Goal: Download file/media

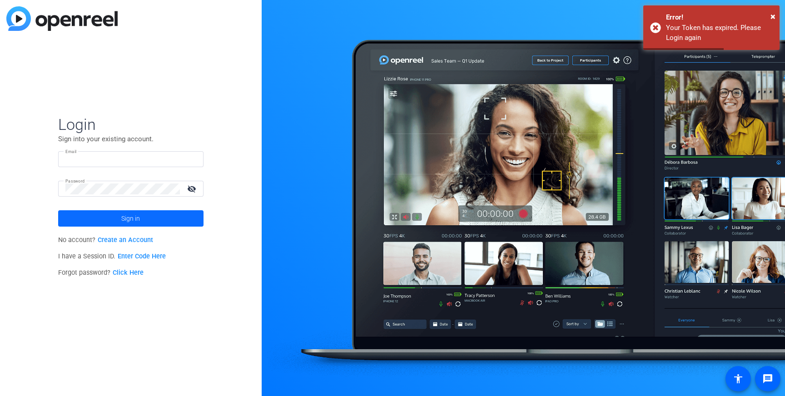
type input "lvoss@cgicompany.com"
click at [128, 222] on span "Sign in" at bounding box center [130, 218] width 19 height 23
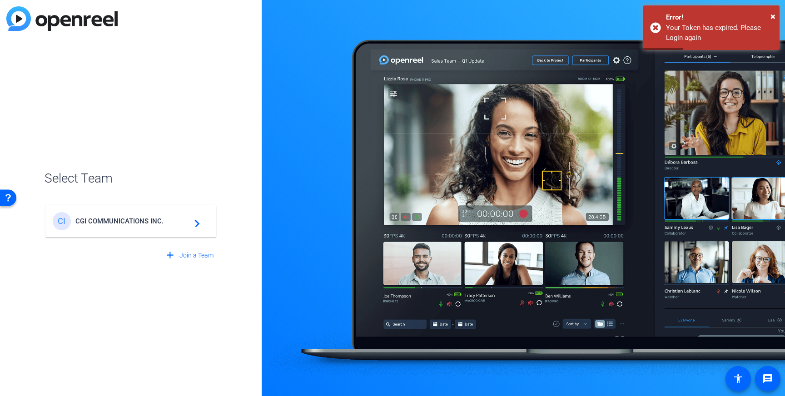
click at [138, 223] on span "CGI COMMUNICATIONS INC." at bounding box center [132, 221] width 114 height 8
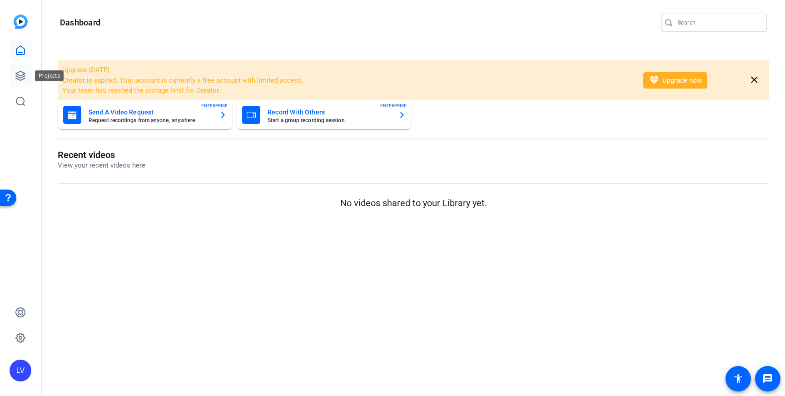
click at [25, 78] on icon at bounding box center [20, 75] width 11 height 11
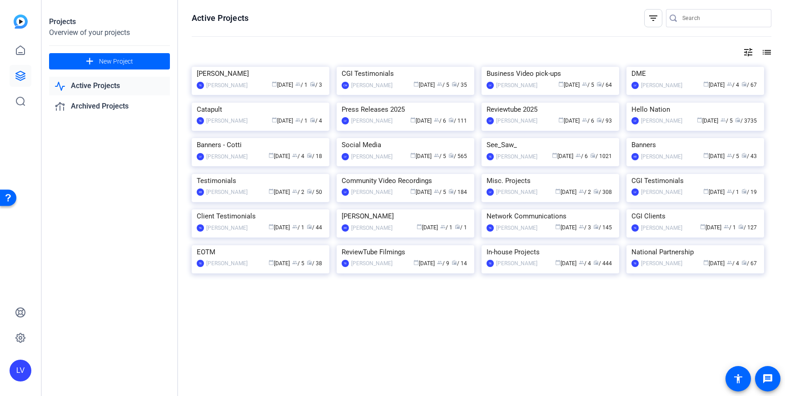
click at [698, 103] on img at bounding box center [696, 103] width 138 height 0
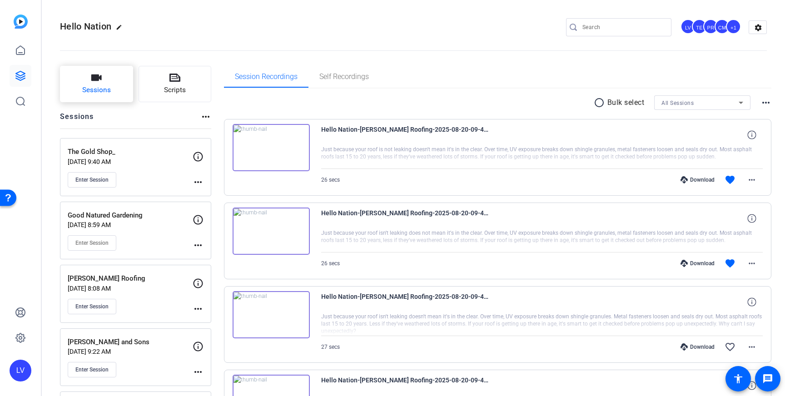
click at [99, 80] on icon "button" at bounding box center [96, 78] width 10 height 6
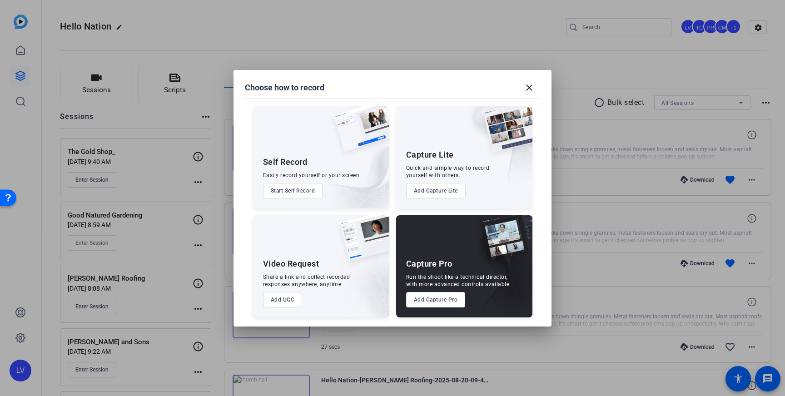
click at [424, 298] on button "Add Capture Pro" at bounding box center [436, 299] width 60 height 15
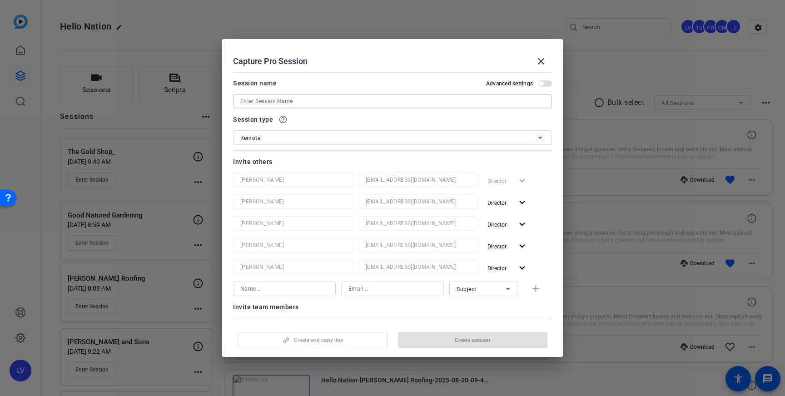
click at [306, 103] on input at bounding box center [392, 101] width 304 height 11
paste input "Spring Hill Academy Preschool"
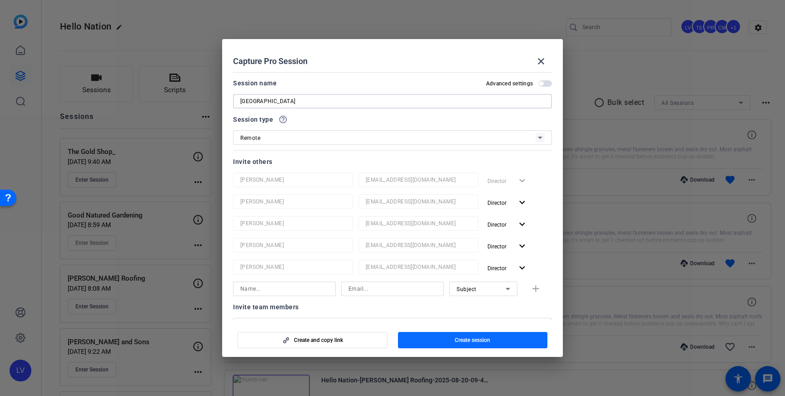
type input "Spring Hill Academy Preschool"
click at [468, 342] on span "Create session" at bounding box center [472, 340] width 35 height 7
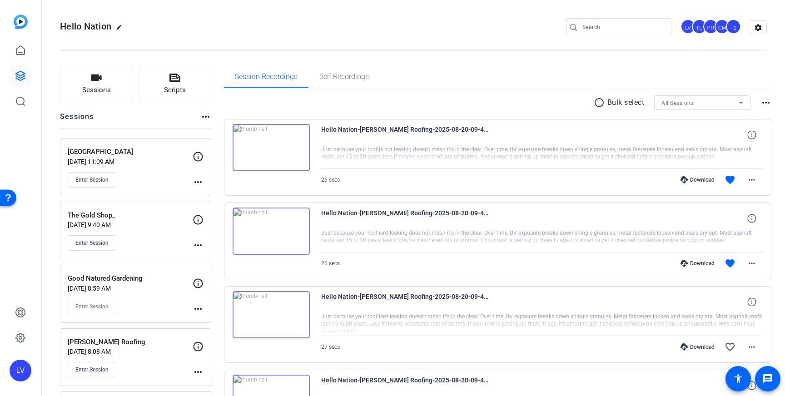
click at [201, 179] on mat-icon "more_horiz" at bounding box center [198, 182] width 11 height 11
click at [203, 194] on span "Edit Session" at bounding box center [220, 195] width 41 height 11
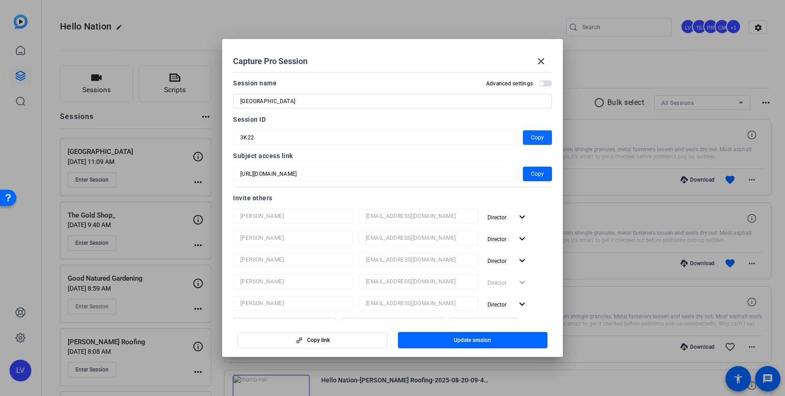
click at [533, 138] on span "Copy" at bounding box center [537, 137] width 13 height 11
click at [537, 65] on mat-icon "close" at bounding box center [541, 61] width 11 height 11
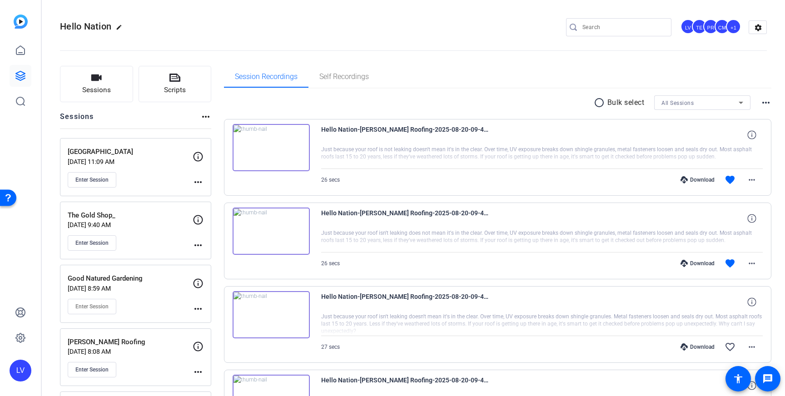
click at [164, 349] on p "[DATE] 8:08 AM" at bounding box center [130, 351] width 125 height 7
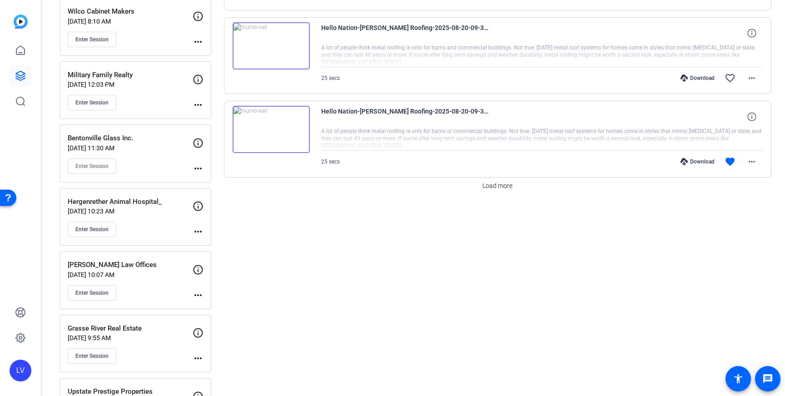
scroll to position [776, 0]
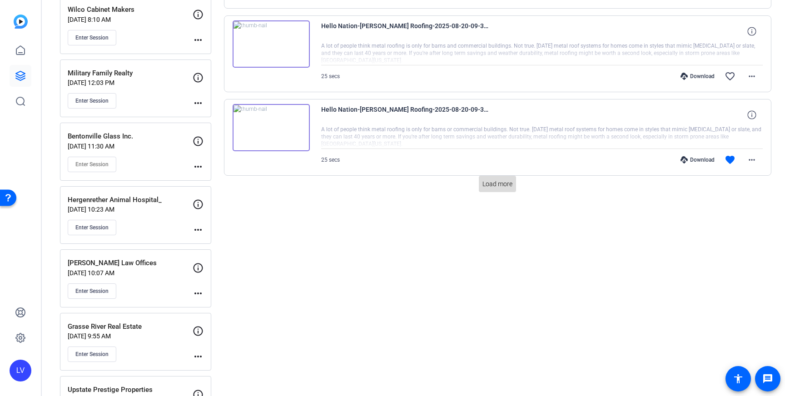
click at [507, 189] on span at bounding box center [497, 184] width 37 height 22
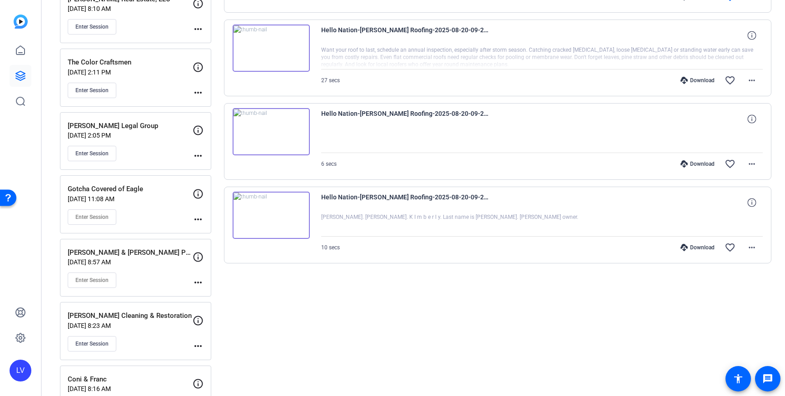
scroll to position [1361, 0]
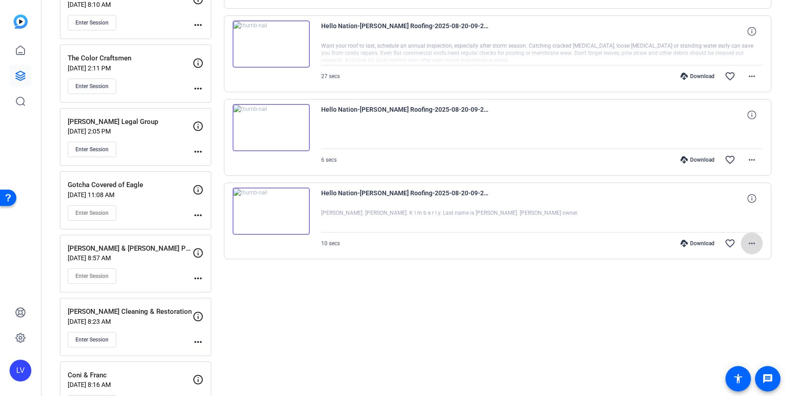
click at [761, 244] on span at bounding box center [752, 244] width 22 height 22
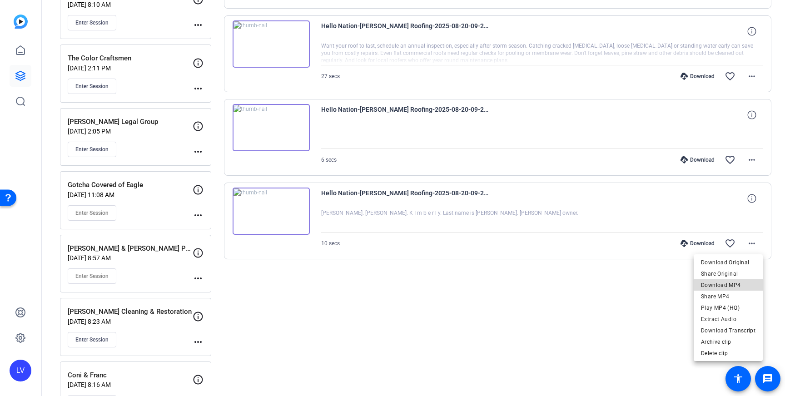
click at [738, 281] on span "Download MP4" at bounding box center [728, 285] width 55 height 11
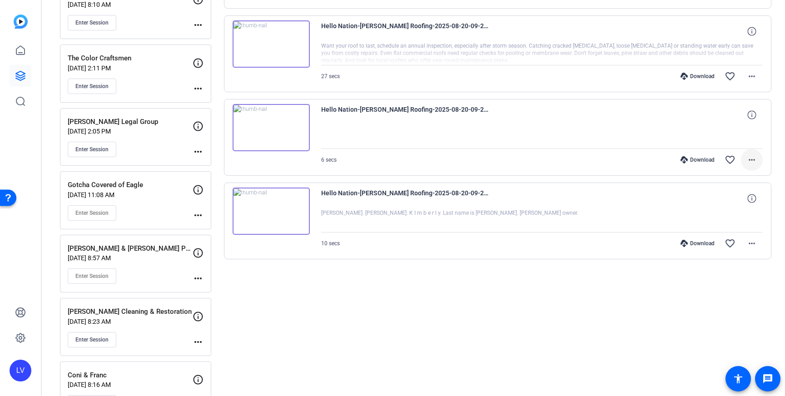
click at [754, 157] on mat-icon "more_horiz" at bounding box center [752, 159] width 11 height 11
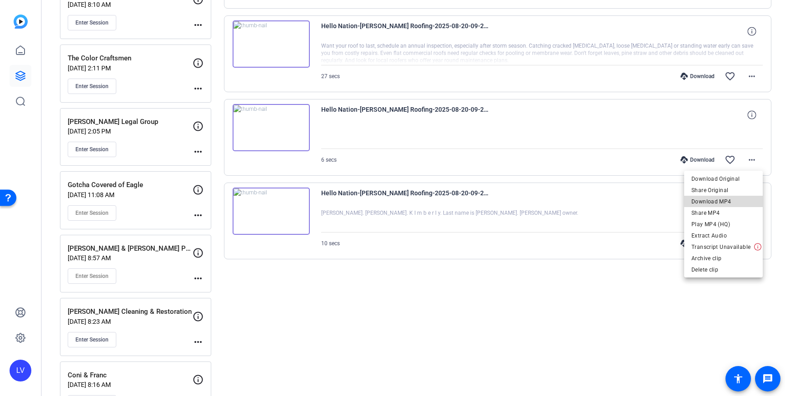
click at [741, 199] on span "Download MP4" at bounding box center [724, 201] width 64 height 11
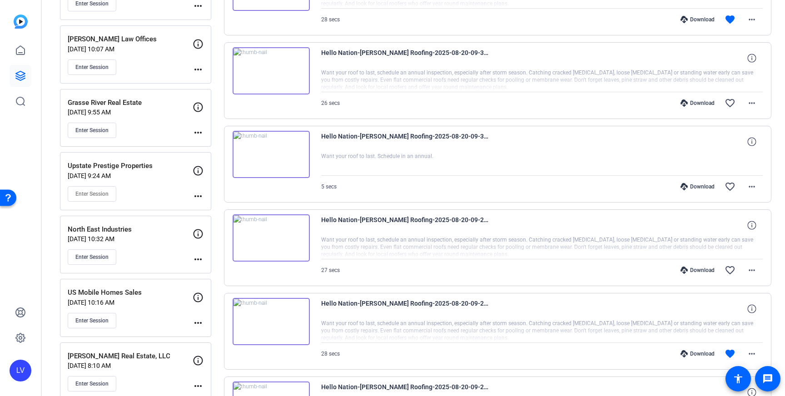
scroll to position [1010, 0]
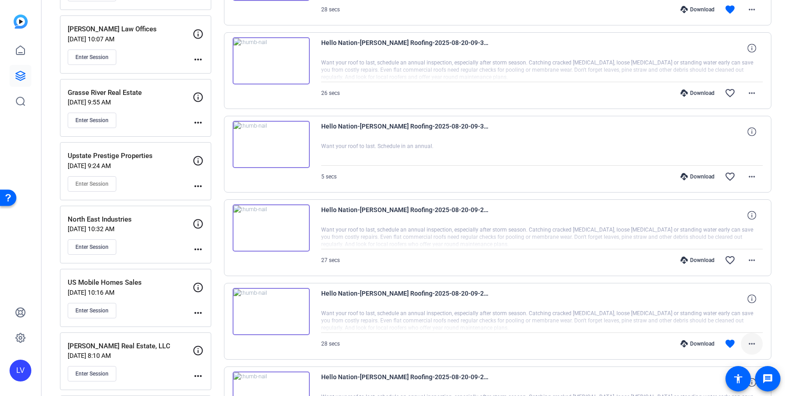
click at [751, 346] on mat-icon "more_horiz" at bounding box center [752, 344] width 11 height 11
click at [735, 259] on span "Download MP4" at bounding box center [728, 257] width 55 height 11
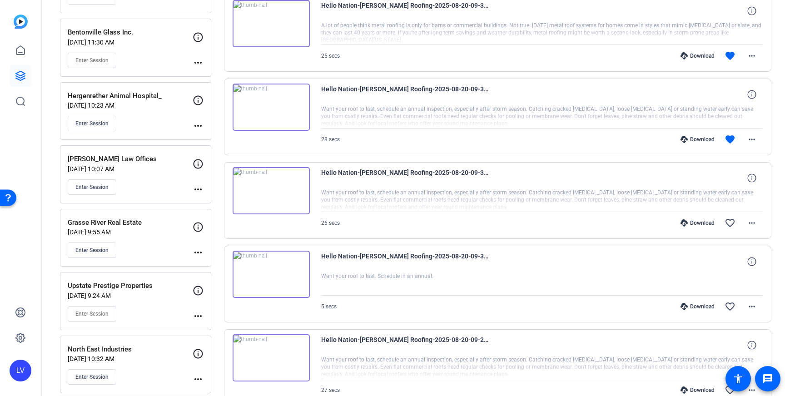
scroll to position [876, 0]
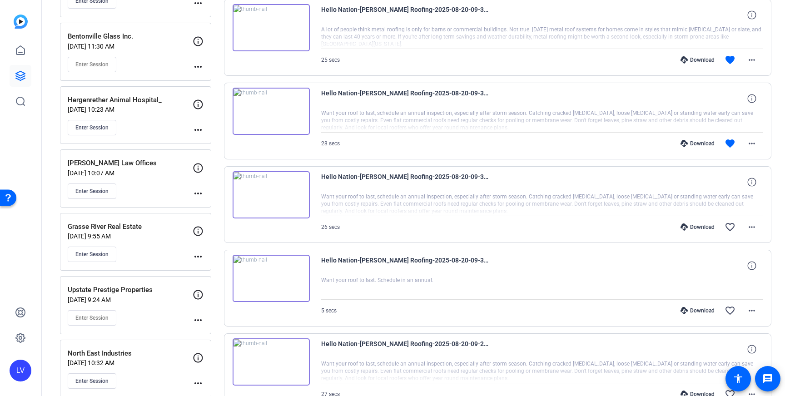
click at [663, 272] on div "Hello Nation-Gable Roofing-2025-08-20-09-32-58-991-0" at bounding box center [542, 266] width 442 height 22
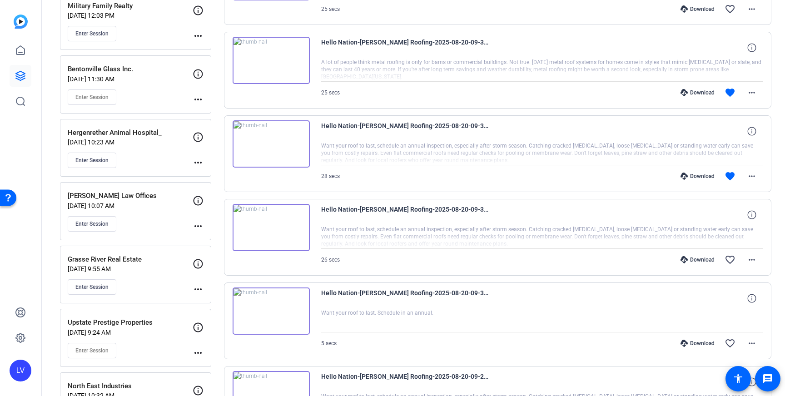
scroll to position [842, 0]
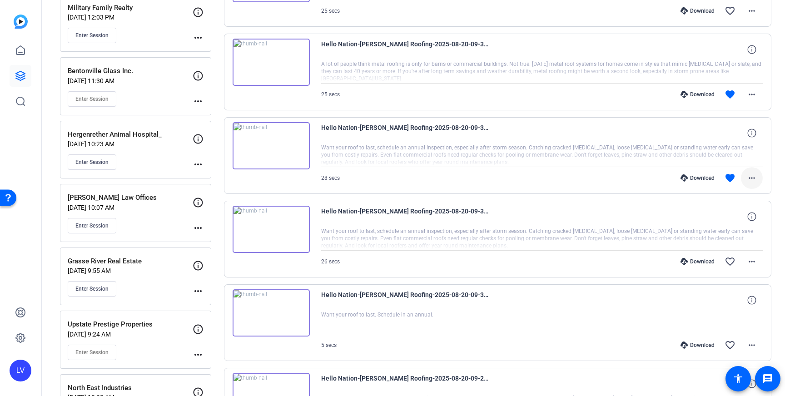
click at [746, 174] on span at bounding box center [752, 178] width 22 height 22
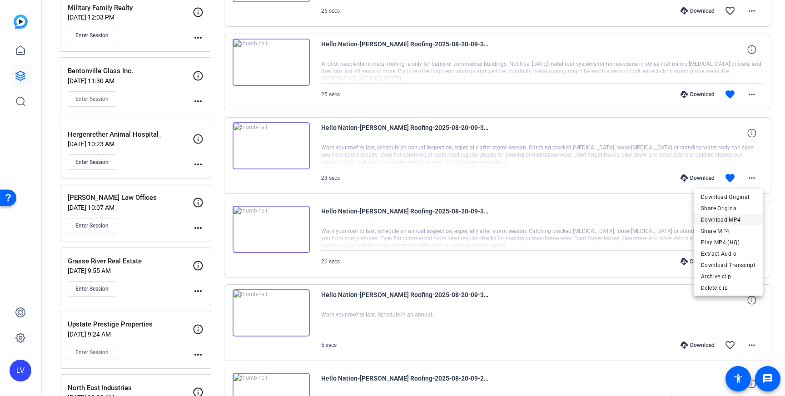
click at [735, 217] on span "Download MP4" at bounding box center [728, 219] width 55 height 11
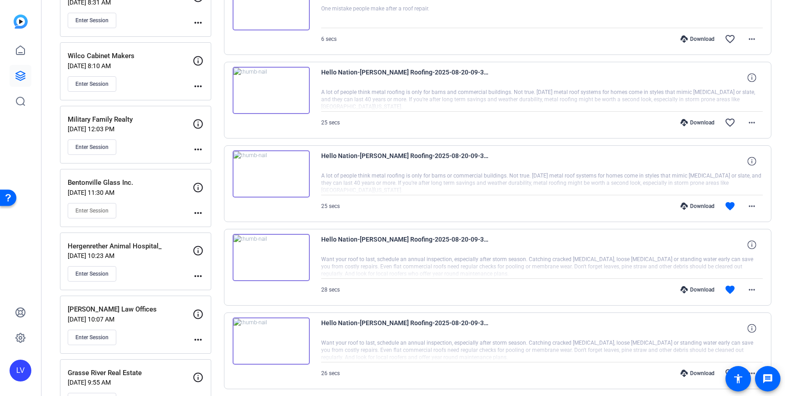
scroll to position [735, 0]
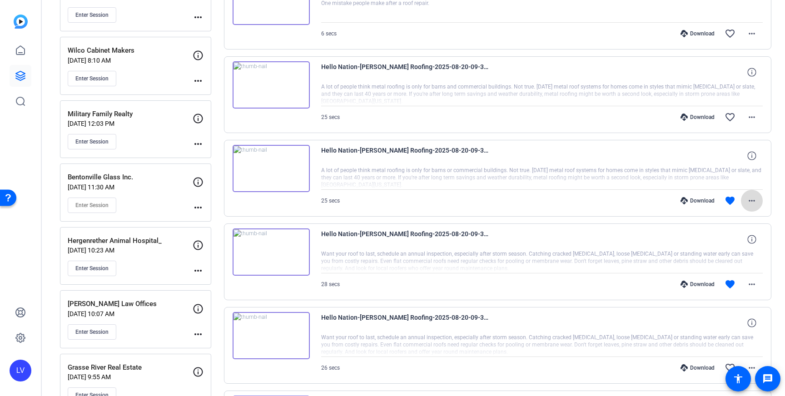
click at [756, 197] on mat-icon "more_horiz" at bounding box center [752, 200] width 11 height 11
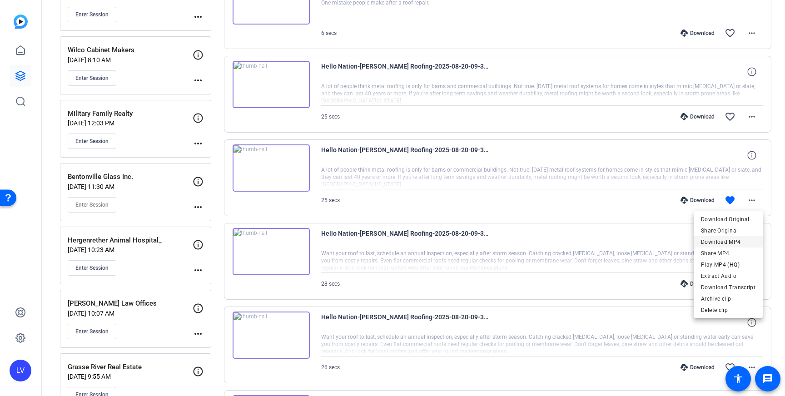
click at [735, 242] on span "Download MP4" at bounding box center [728, 242] width 55 height 11
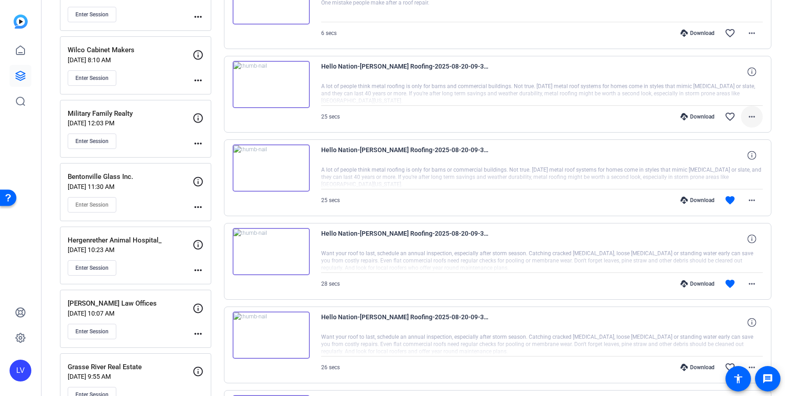
click at [757, 116] on button "more_horiz" at bounding box center [752, 117] width 22 height 22
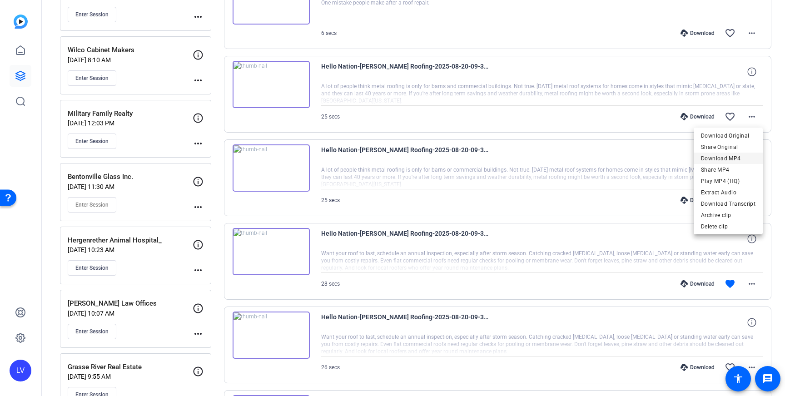
click at [742, 157] on span "Download MP4" at bounding box center [728, 158] width 55 height 11
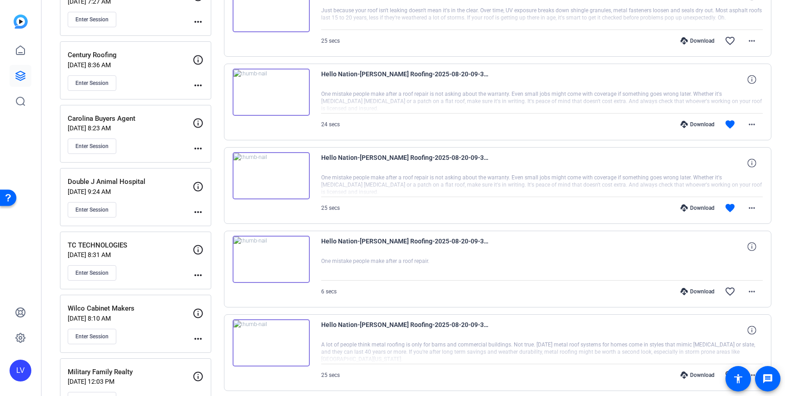
scroll to position [482, 0]
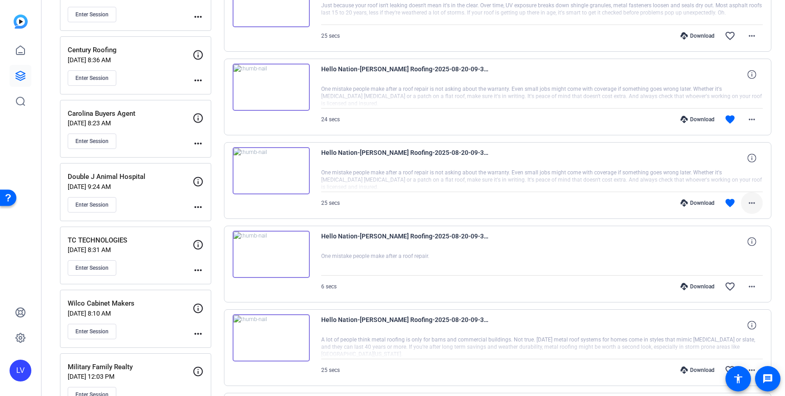
click at [757, 202] on span at bounding box center [752, 203] width 22 height 22
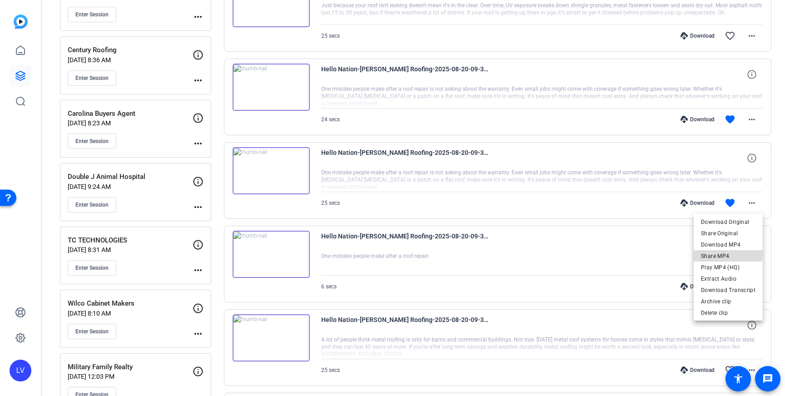
click at [724, 251] on span "Share MP4" at bounding box center [728, 256] width 55 height 11
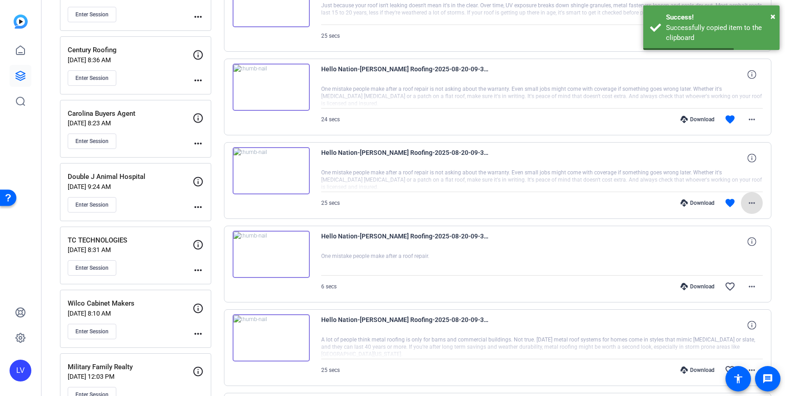
click at [757, 200] on mat-icon "more_horiz" at bounding box center [752, 203] width 11 height 11
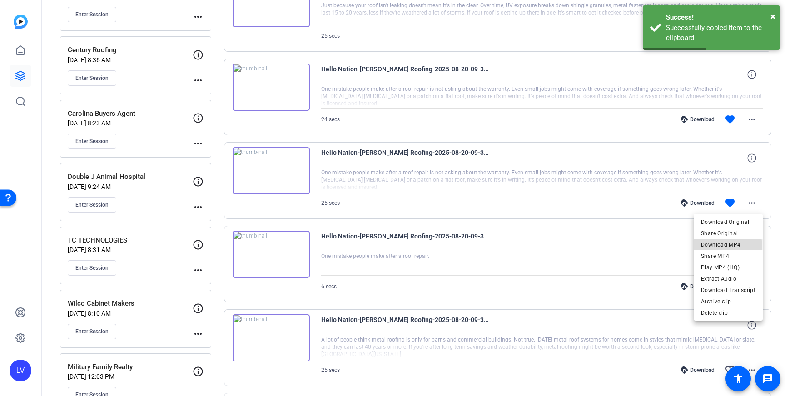
click at [722, 247] on span "Download MP4" at bounding box center [728, 244] width 55 height 11
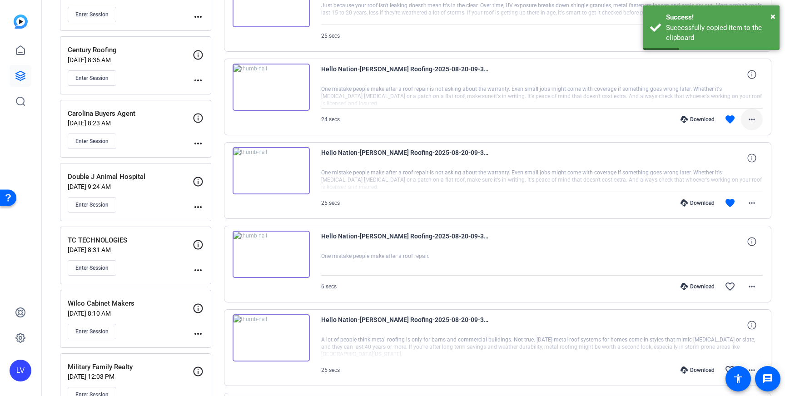
click at [757, 122] on mat-icon "more_horiz" at bounding box center [752, 119] width 11 height 11
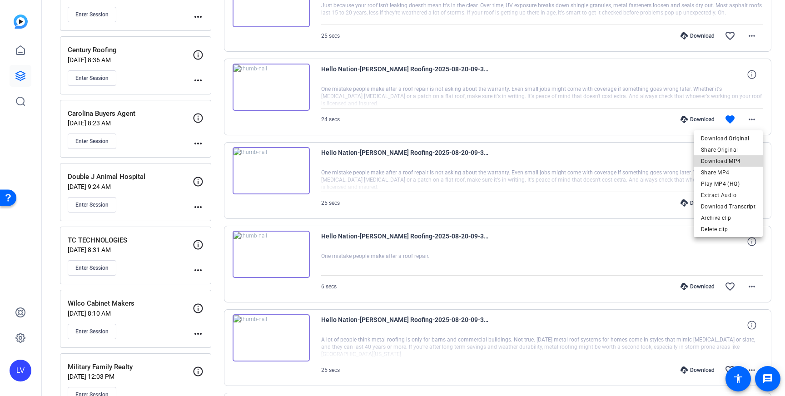
click at [737, 160] on span "Download MP4" at bounding box center [728, 161] width 55 height 11
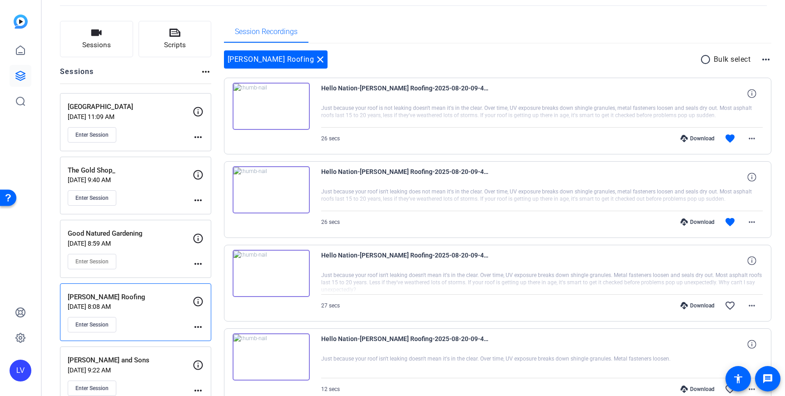
scroll to position [40, 0]
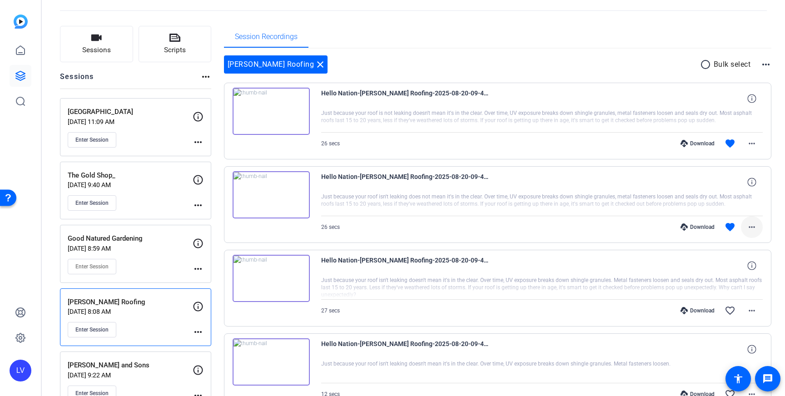
click at [755, 227] on mat-icon "more_horiz" at bounding box center [752, 227] width 11 height 11
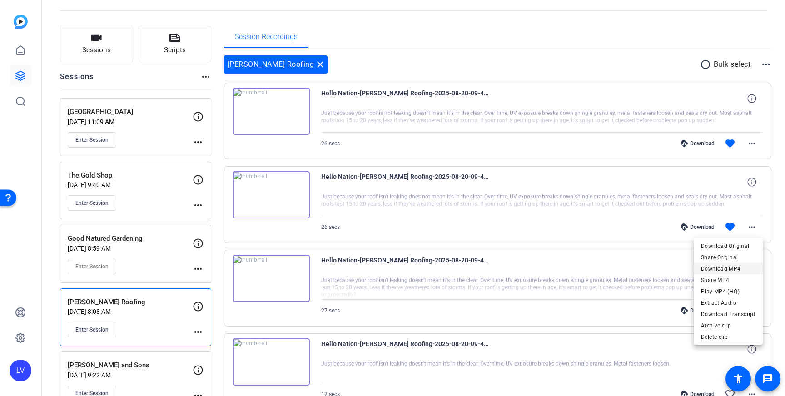
click at [739, 266] on span "Download MP4" at bounding box center [728, 269] width 55 height 11
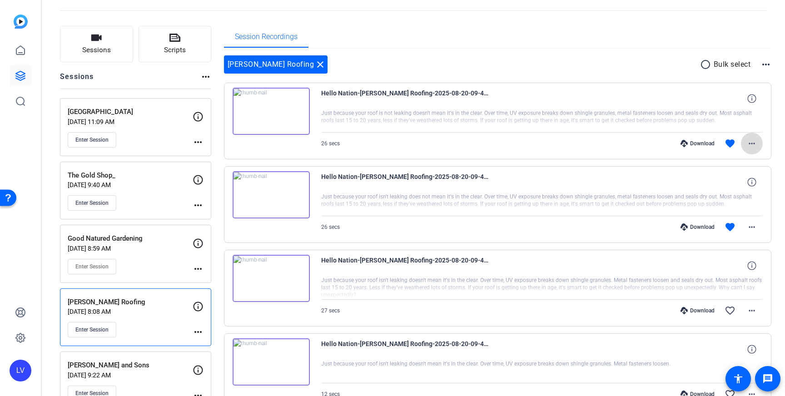
click at [754, 136] on span at bounding box center [752, 144] width 22 height 22
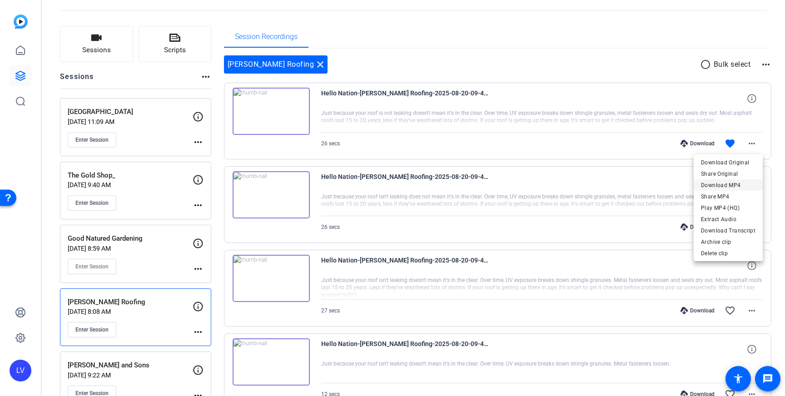
click at [731, 183] on span "Download MP4" at bounding box center [728, 185] width 55 height 11
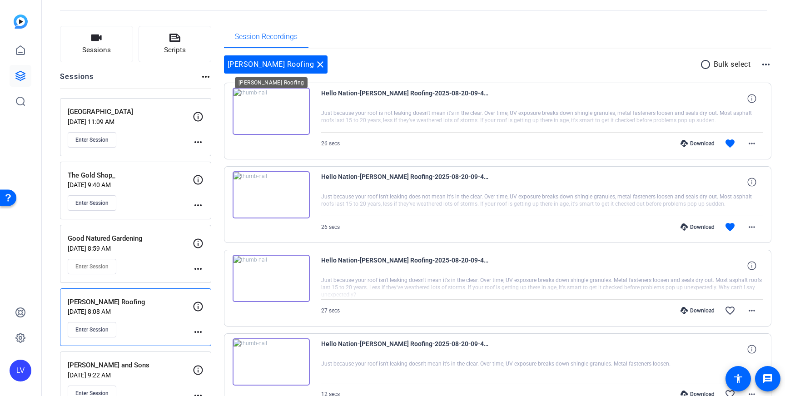
click at [315, 66] on mat-icon "close" at bounding box center [320, 64] width 11 height 11
